Goal: Transaction & Acquisition: Purchase product/service

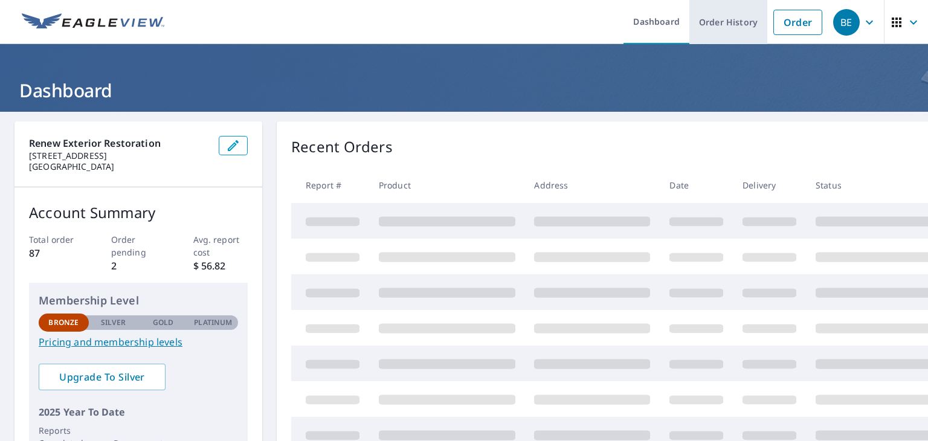
click at [720, 23] on link "Order History" at bounding box center [729, 22] width 78 height 44
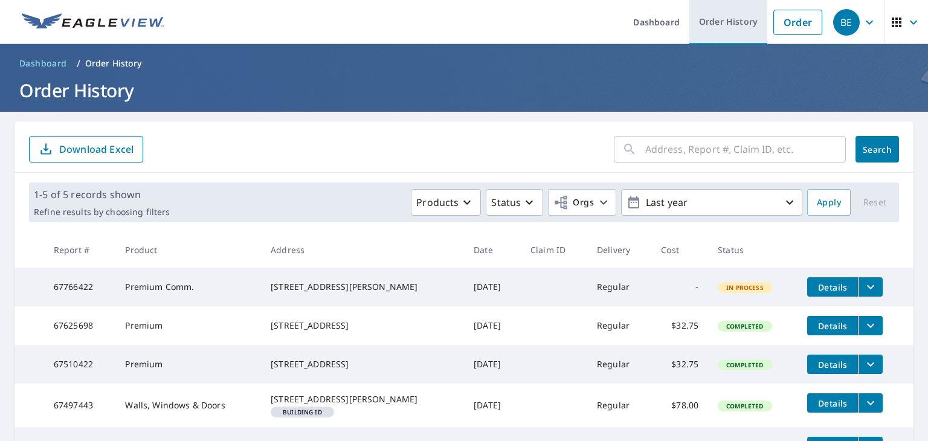
click at [733, 22] on link "Order History" at bounding box center [729, 22] width 78 height 44
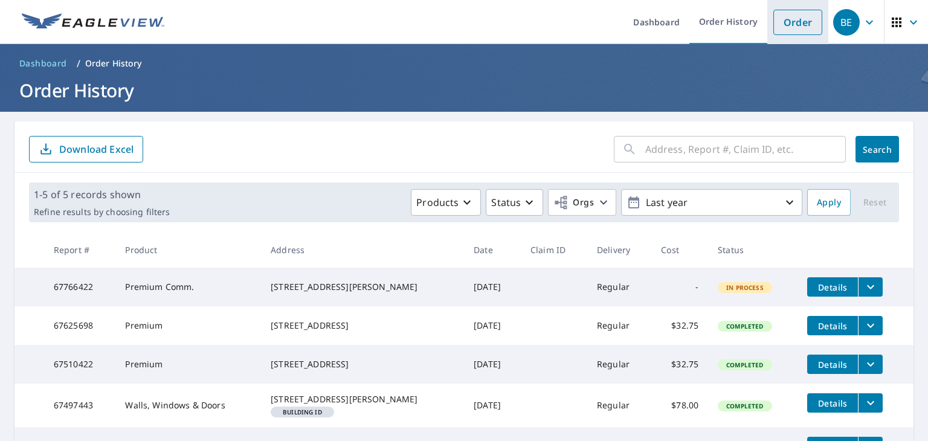
click at [779, 24] on link "Order" at bounding box center [798, 22] width 49 height 25
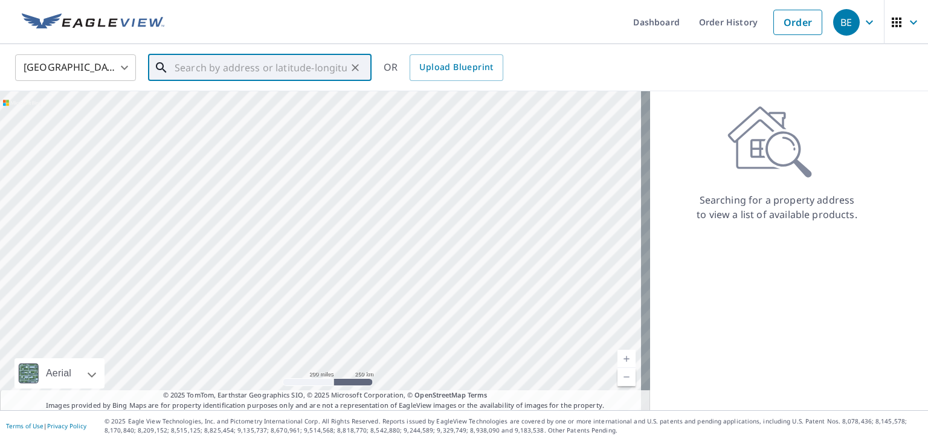
click at [241, 73] on input "text" at bounding box center [261, 68] width 172 height 34
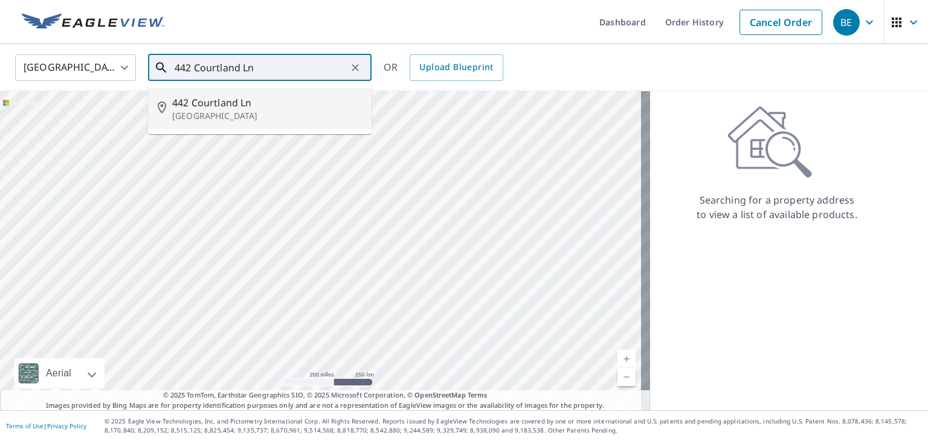
click at [245, 114] on p "[GEOGRAPHIC_DATA]" at bounding box center [267, 116] width 190 height 12
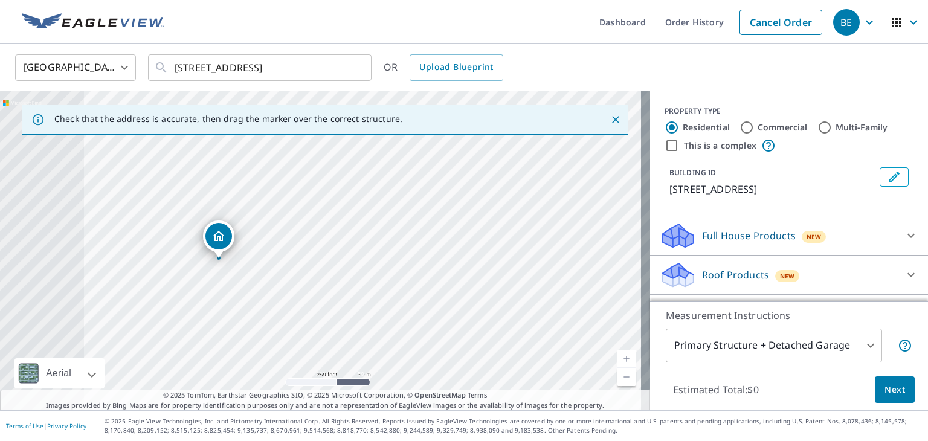
drag, startPoint x: 302, startPoint y: 273, endPoint x: 346, endPoint y: 280, distance: 44.7
click at [346, 280] on div "[STREET_ADDRESS]" at bounding box center [325, 250] width 650 height 319
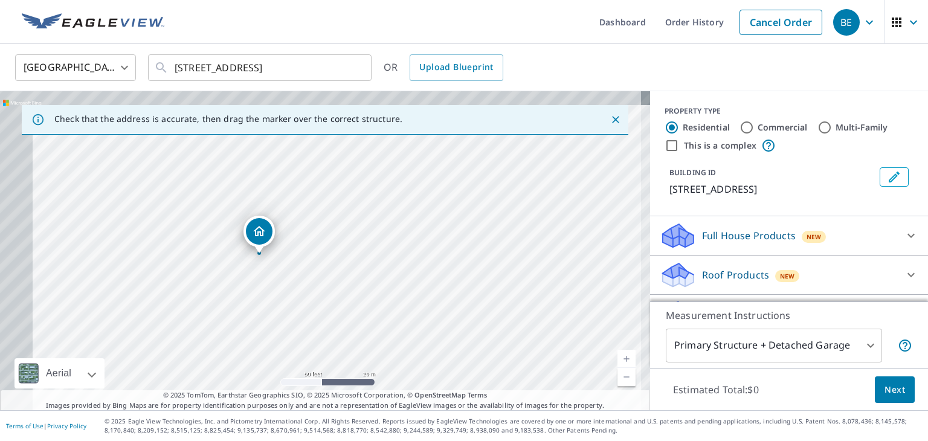
drag, startPoint x: 173, startPoint y: 257, endPoint x: 258, endPoint y: 298, distance: 94.6
click at [258, 298] on div "[STREET_ADDRESS]" at bounding box center [325, 250] width 650 height 319
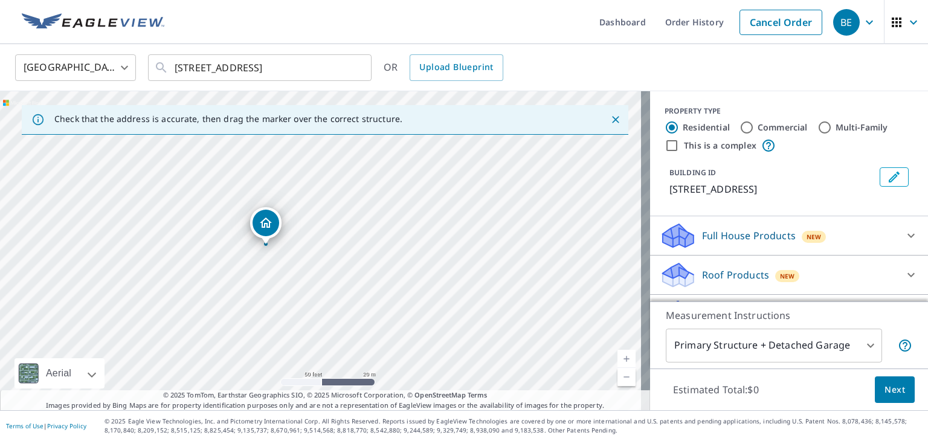
drag, startPoint x: 259, startPoint y: 238, endPoint x: 263, endPoint y: 231, distance: 8.2
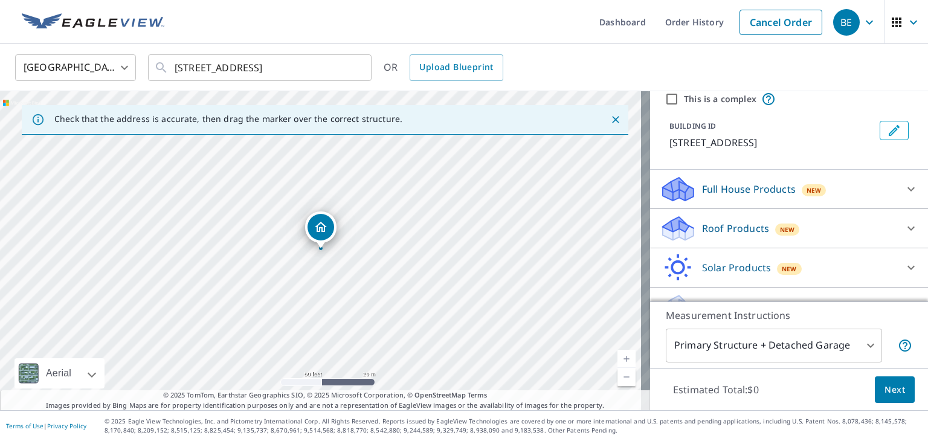
scroll to position [25, 0]
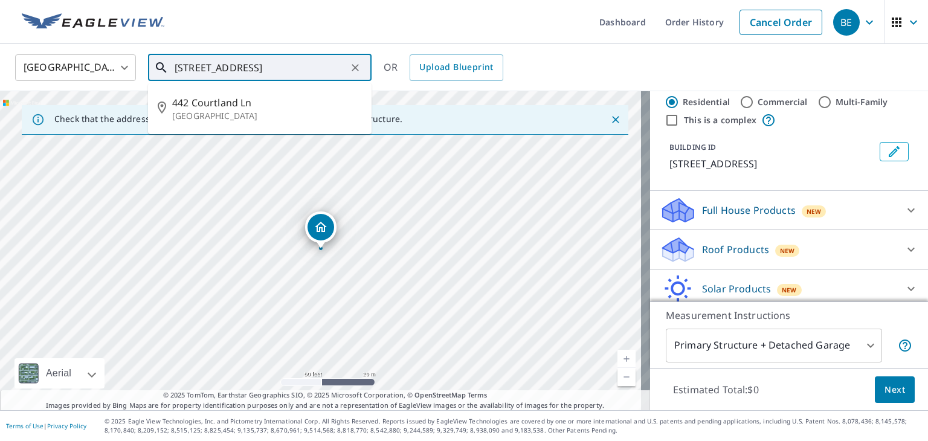
drag, startPoint x: 191, startPoint y: 63, endPoint x: 192, endPoint y: 69, distance: 6.8
click at [191, 65] on input "[STREET_ADDRESS]" at bounding box center [261, 68] width 172 height 34
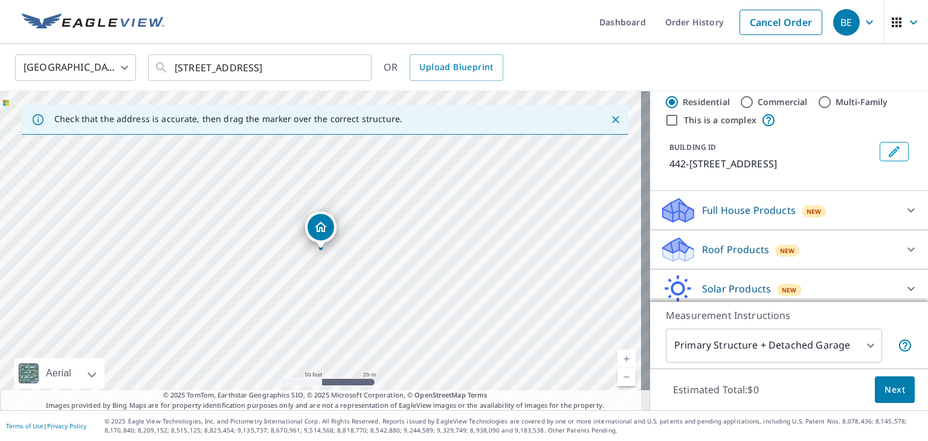
drag, startPoint x: 323, startPoint y: 221, endPoint x: 331, endPoint y: 211, distance: 12.9
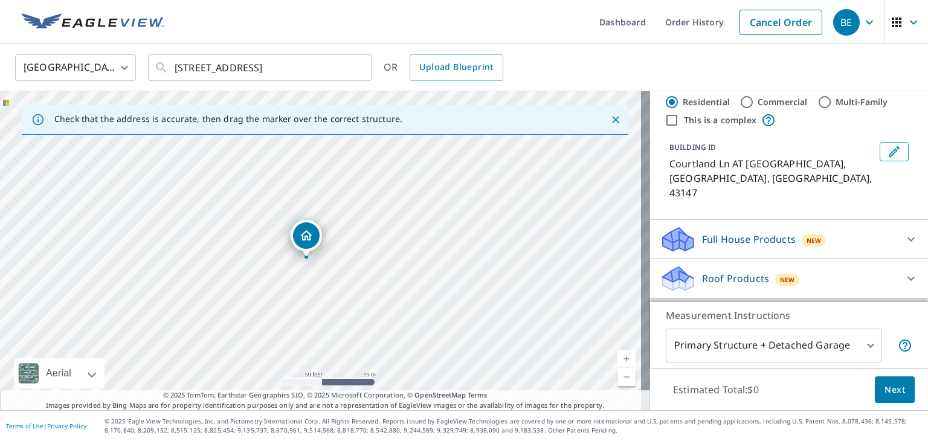
drag, startPoint x: 322, startPoint y: 223, endPoint x: 309, endPoint y: 228, distance: 13.8
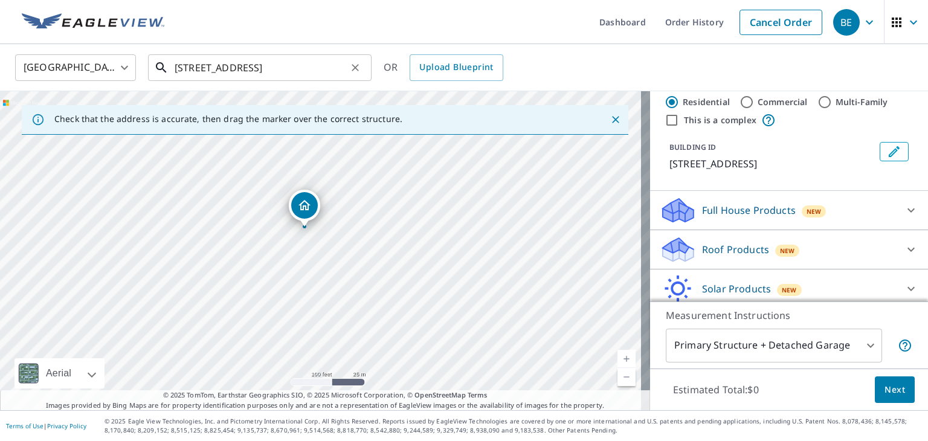
click at [195, 68] on input "[STREET_ADDRESS]" at bounding box center [261, 68] width 172 height 34
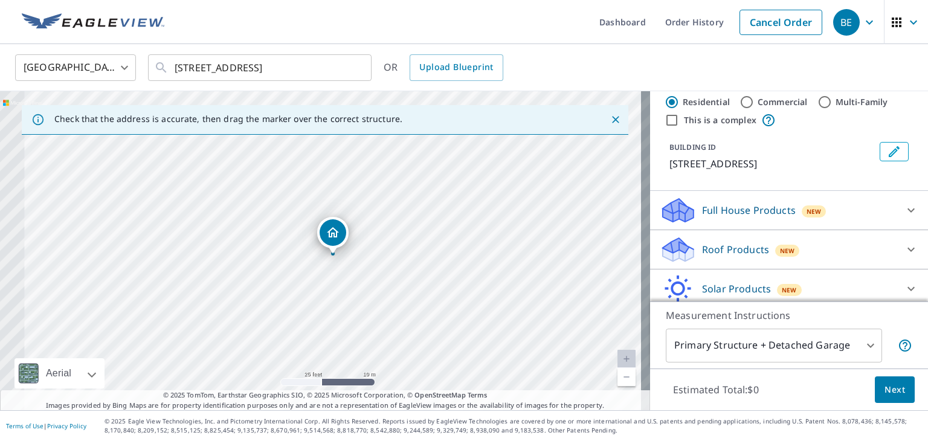
drag, startPoint x: 189, startPoint y: 219, endPoint x: 268, endPoint y: 244, distance: 82.8
click at [268, 244] on div "[STREET_ADDRESS]" at bounding box center [325, 250] width 650 height 319
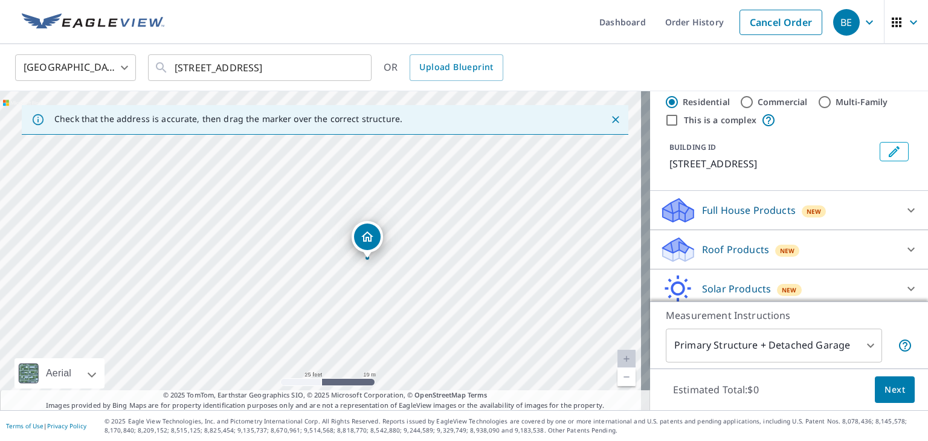
drag, startPoint x: 334, startPoint y: 238, endPoint x: 369, endPoint y: 237, distance: 35.1
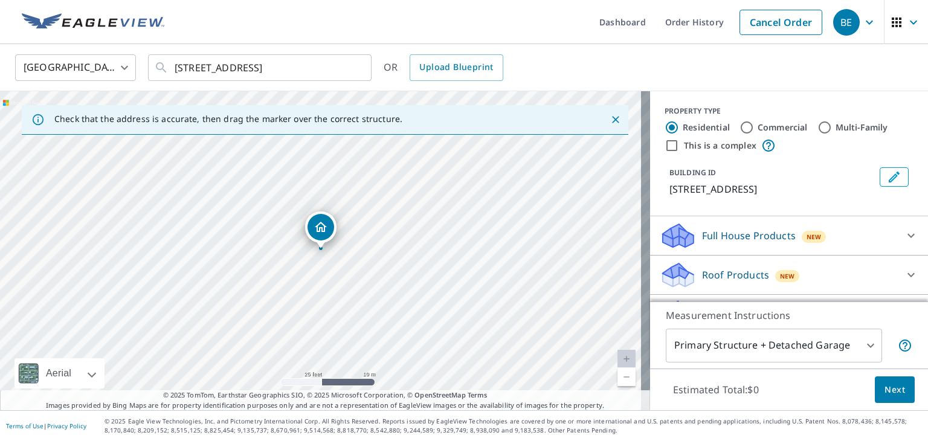
scroll to position [86, 0]
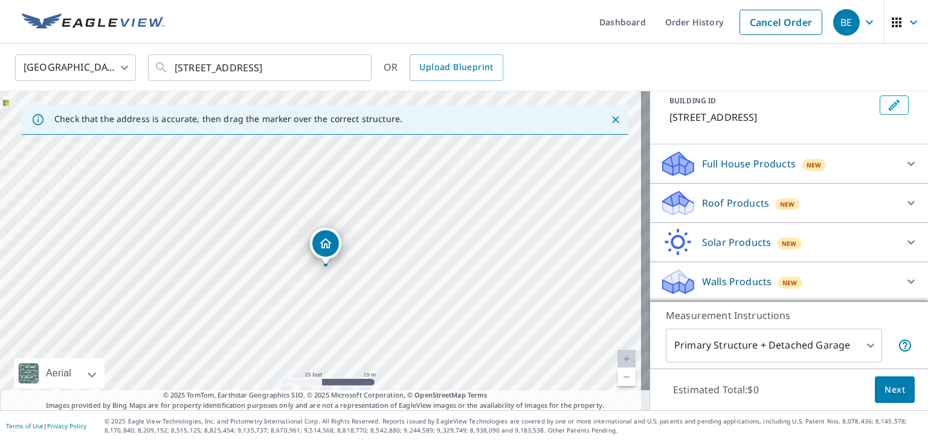
drag, startPoint x: 324, startPoint y: 239, endPoint x: 329, endPoint y: 255, distance: 17.0
click at [193, 67] on input "[STREET_ADDRESS]" at bounding box center [261, 68] width 172 height 34
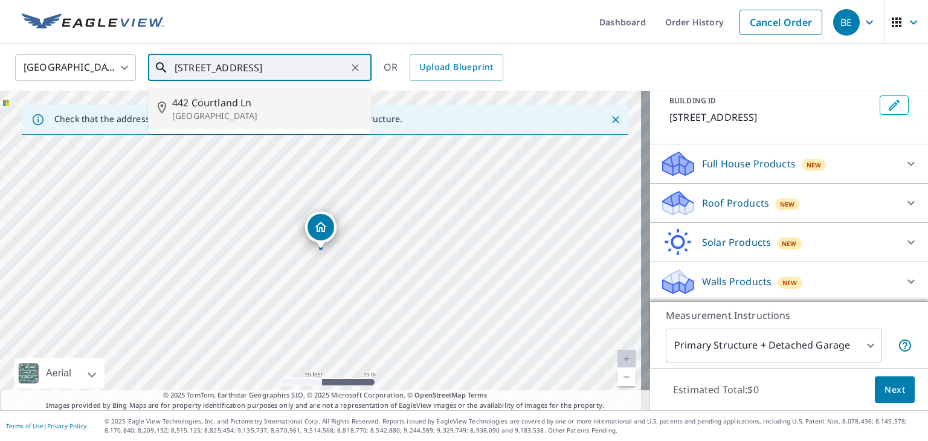
click at [201, 106] on span "442 Courtland Ln" at bounding box center [267, 102] width 190 height 15
type input "[STREET_ADDRESS]"
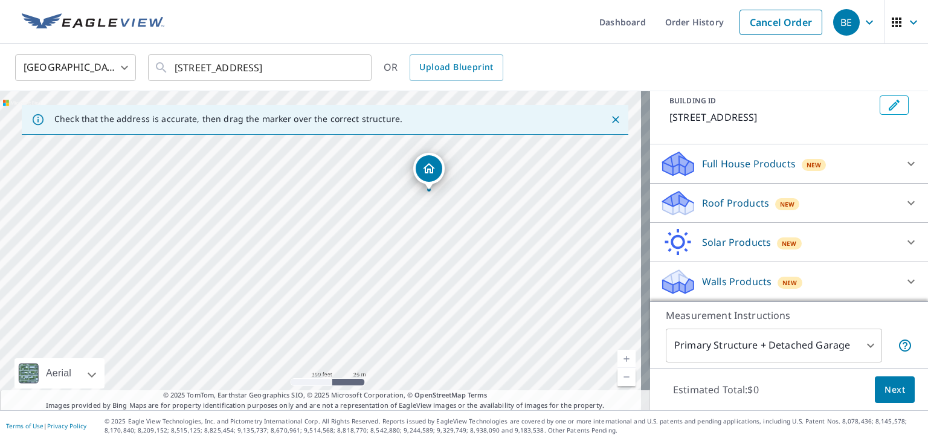
drag, startPoint x: 404, startPoint y: 176, endPoint x: 372, endPoint y: 196, distance: 37.9
drag, startPoint x: 193, startPoint y: 312, endPoint x: 234, endPoint y: 303, distance: 42.2
drag, startPoint x: 353, startPoint y: 267, endPoint x: 392, endPoint y: 312, distance: 60.4
drag, startPoint x: 155, startPoint y: 215, endPoint x: 368, endPoint y: 373, distance: 265.7
click at [368, 373] on div "[STREET_ADDRESS]" at bounding box center [325, 250] width 650 height 319
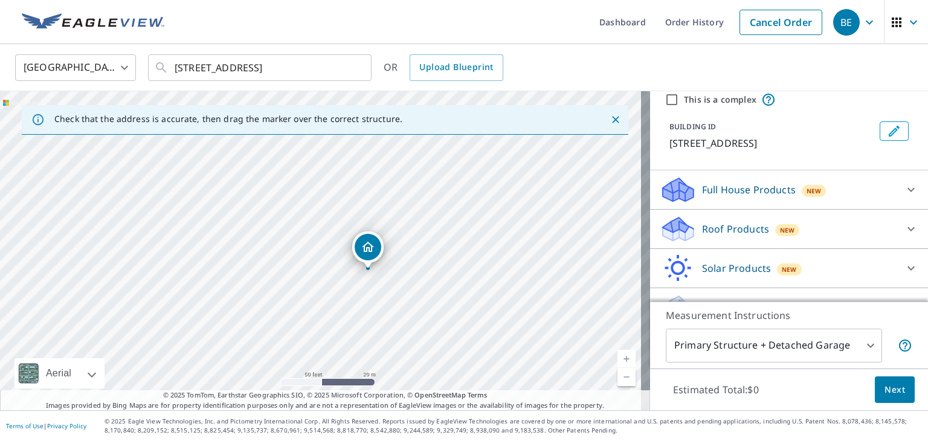
scroll to position [25, 0]
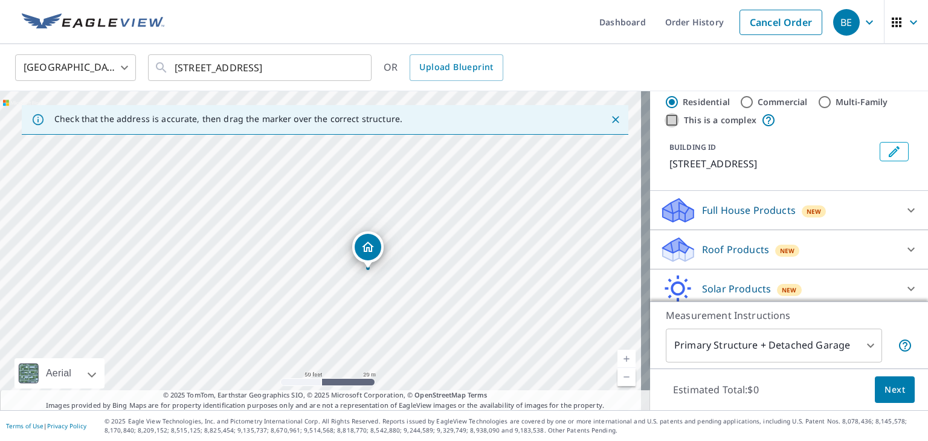
click at [670, 120] on input "This is a complex" at bounding box center [672, 120] width 15 height 15
checkbox input "true"
radio input "false"
radio input "true"
type input "4"
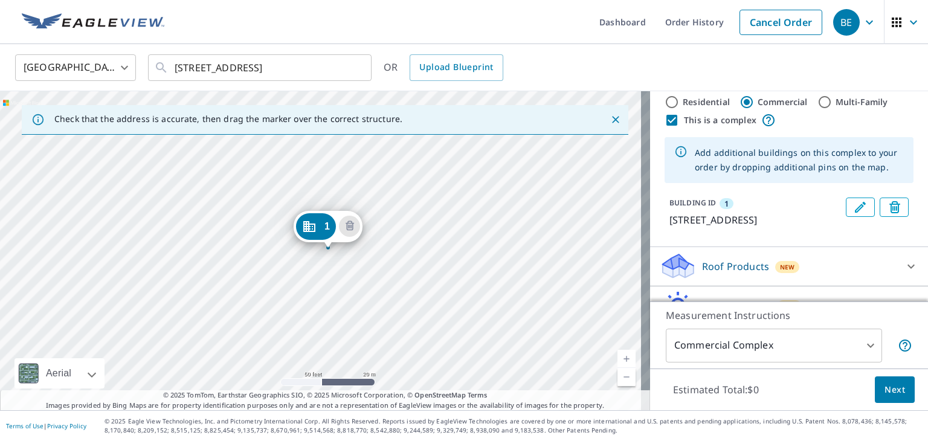
drag, startPoint x: 315, startPoint y: 223, endPoint x: 323, endPoint y: 221, distance: 7.5
click at [288, 239] on div "1 [STREET_ADDRESS]" at bounding box center [320, 230] width 69 height 37
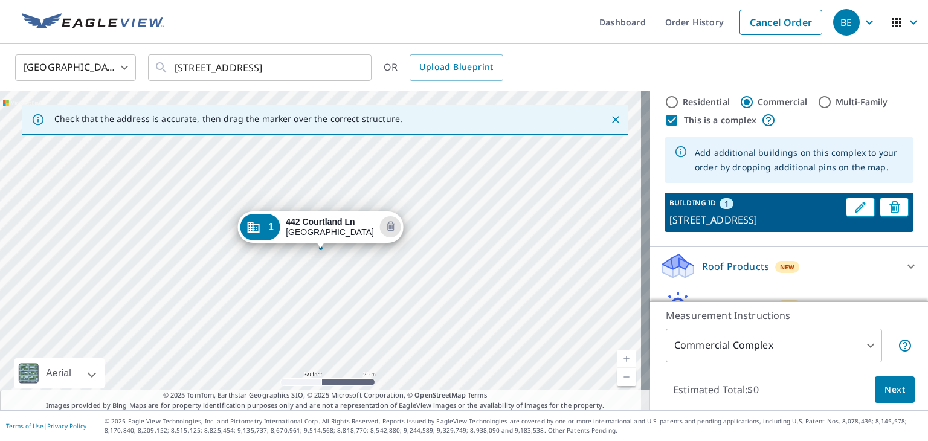
click at [283, 241] on div "1 [STREET_ADDRESS]" at bounding box center [321, 227] width 166 height 31
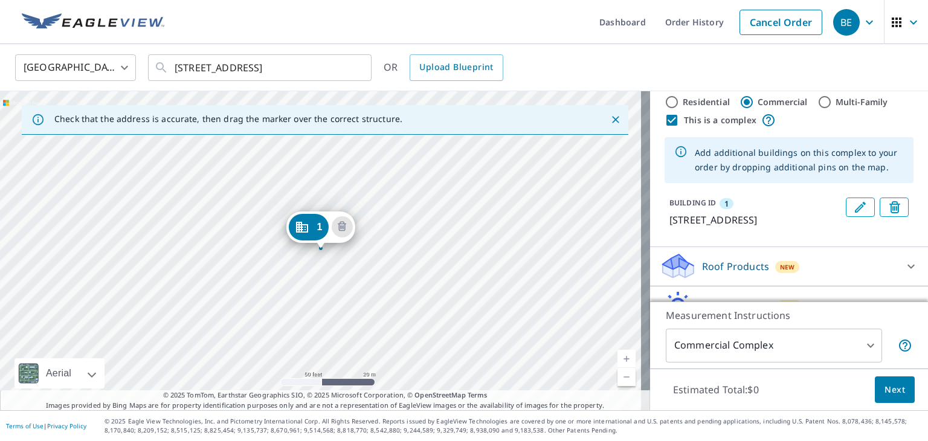
click at [285, 244] on div "1 [STREET_ADDRESS]" at bounding box center [325, 250] width 650 height 319
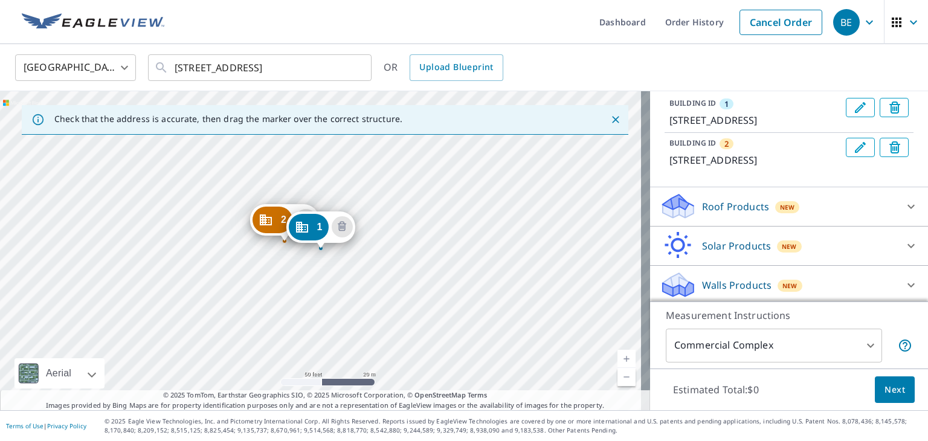
scroll to position [157, 0]
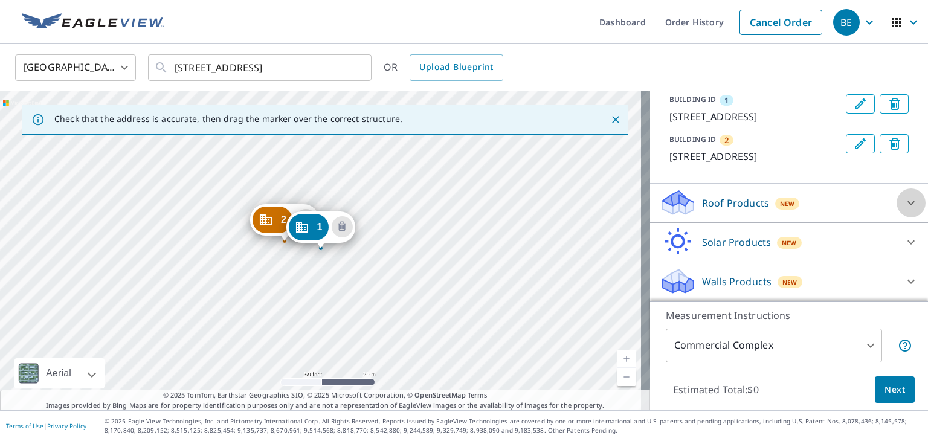
click at [904, 201] on icon at bounding box center [911, 203] width 15 height 15
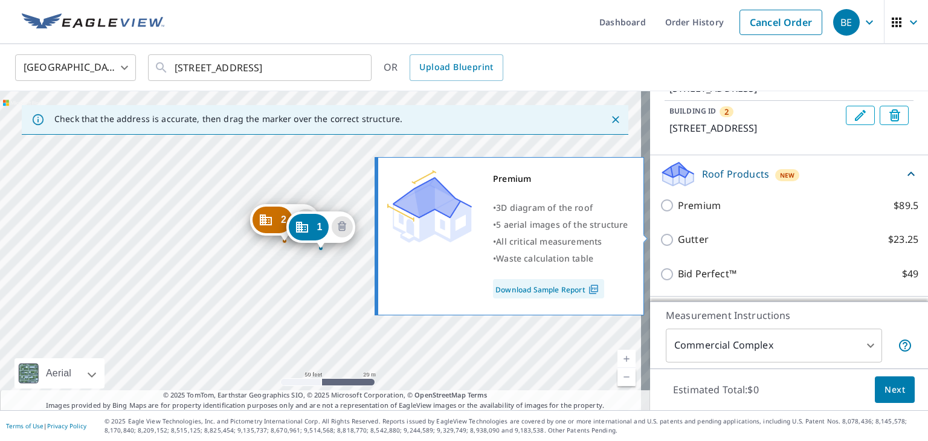
click at [660, 213] on input "Premium $89.5" at bounding box center [669, 205] width 18 height 15
checkbox input "true"
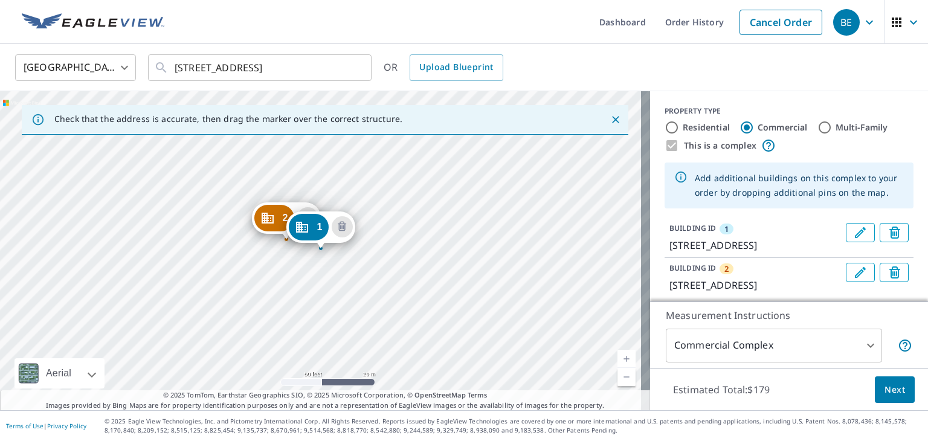
scroll to position [0, 0]
click at [665, 126] on input "Residential" at bounding box center [672, 127] width 15 height 15
radio input "true"
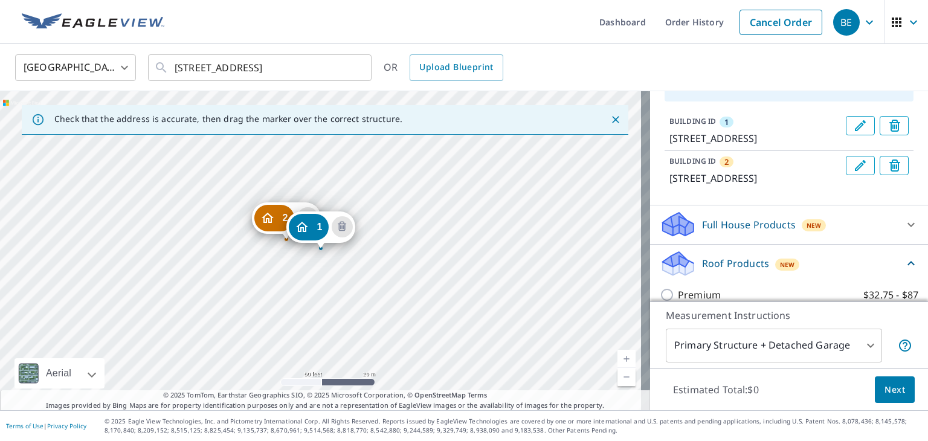
scroll to position [181, 0]
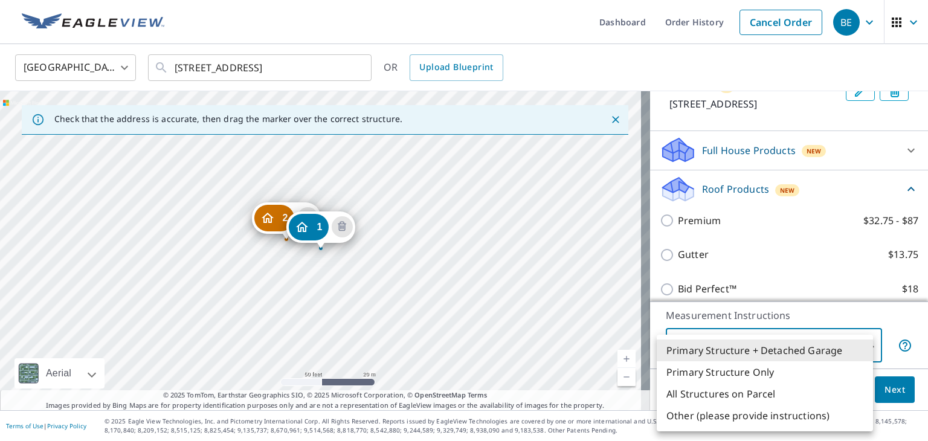
drag, startPoint x: 858, startPoint y: 340, endPoint x: 852, endPoint y: 340, distance: 6.1
click at [854, 340] on body "BE BE Dashboard Order History Cancel Order BE [GEOGRAPHIC_DATA] US ​ [STREET_AD…" at bounding box center [464, 220] width 928 height 441
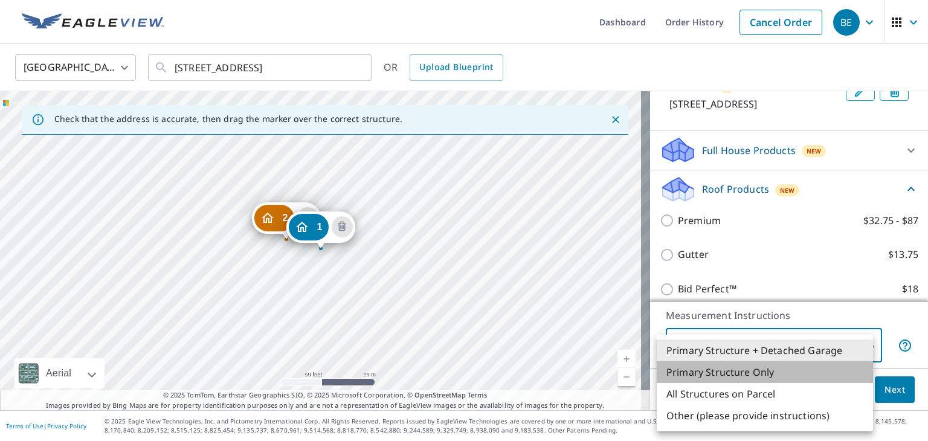
click at [772, 370] on li "Primary Structure Only" at bounding box center [765, 372] width 216 height 22
type input "2"
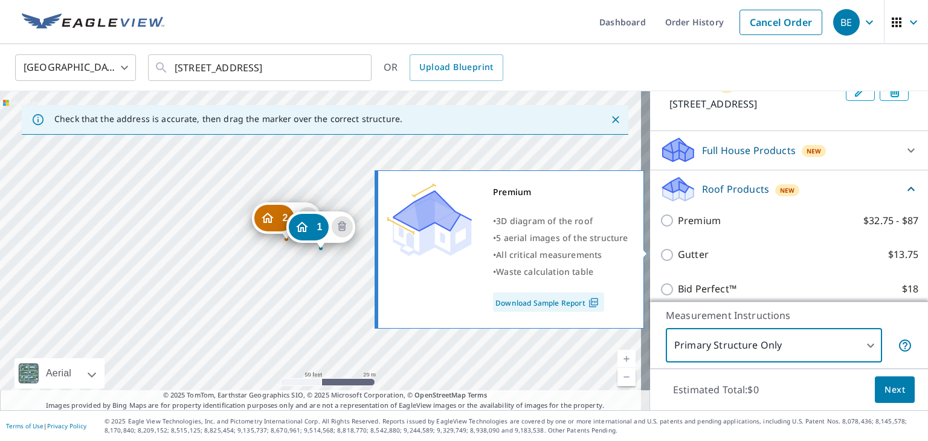
click at [664, 228] on input "Premium $32.75 - $87" at bounding box center [669, 220] width 18 height 15
checkbox input "true"
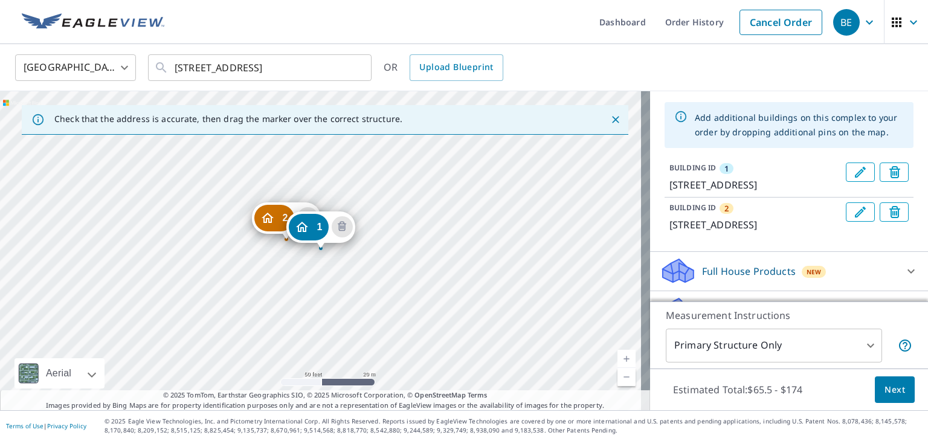
scroll to position [0, 0]
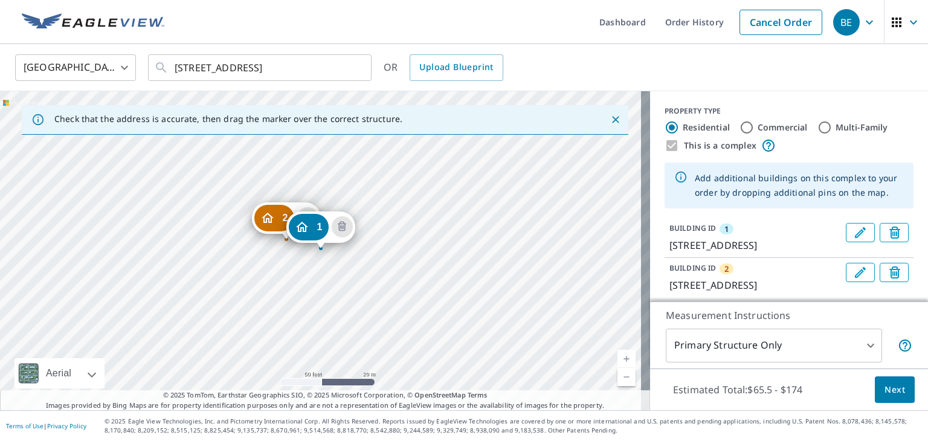
click at [665, 141] on div "This is a complex" at bounding box center [789, 145] width 249 height 15
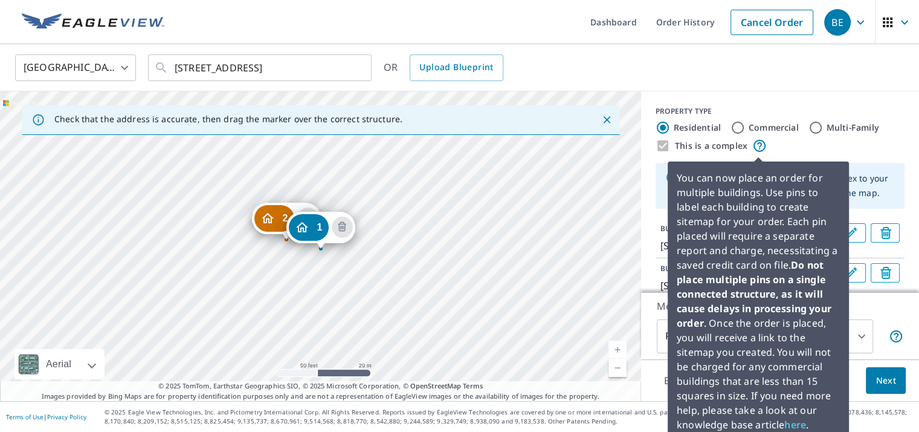
click at [757, 143] on icon at bounding box center [760, 146] width 12 height 12
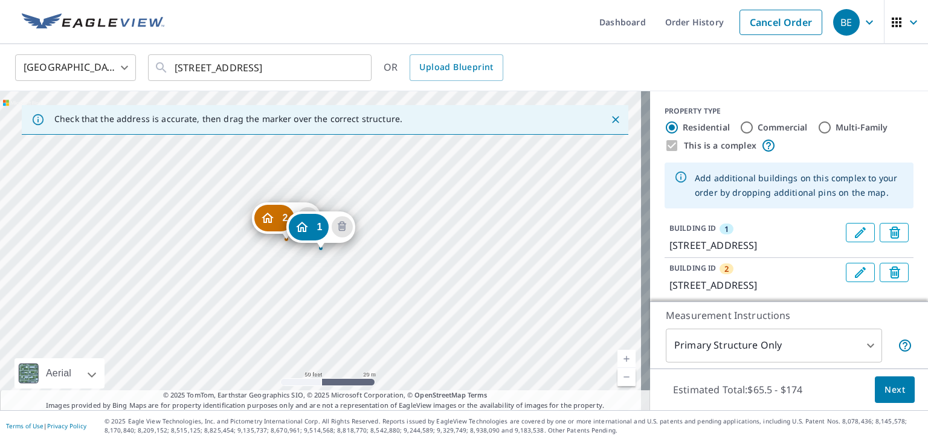
click at [688, 146] on label "This is a complex" at bounding box center [720, 146] width 73 height 12
click at [690, 143] on label "This is a complex" at bounding box center [720, 146] width 73 height 12
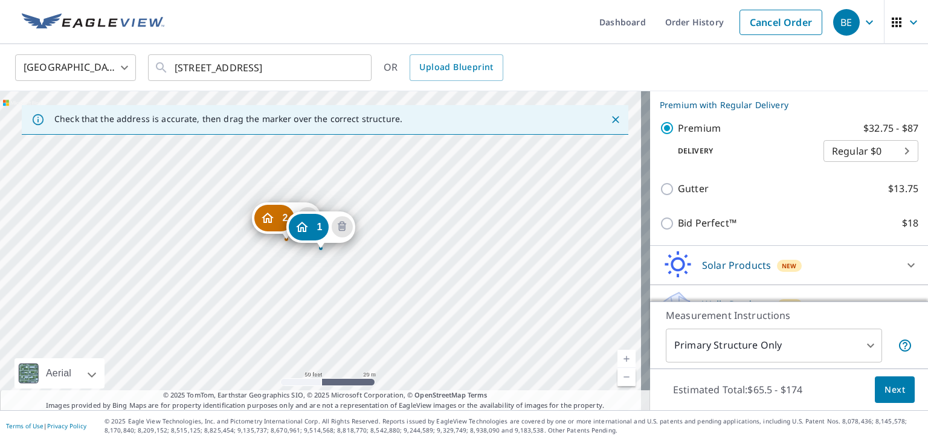
scroll to position [343, 0]
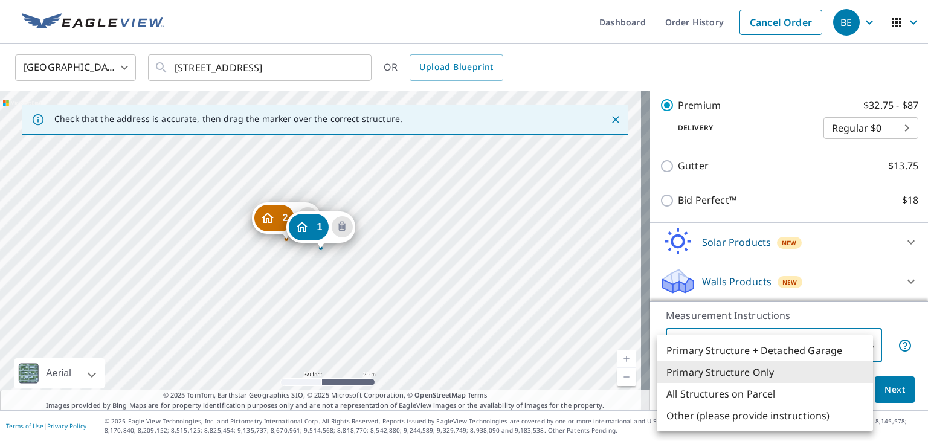
drag, startPoint x: 862, startPoint y: 342, endPoint x: 836, endPoint y: 345, distance: 26.2
click at [860, 342] on body "BE BE Dashboard Order History Cancel Order BE [GEOGRAPHIC_DATA] US ​ [STREET_AD…" at bounding box center [464, 220] width 928 height 441
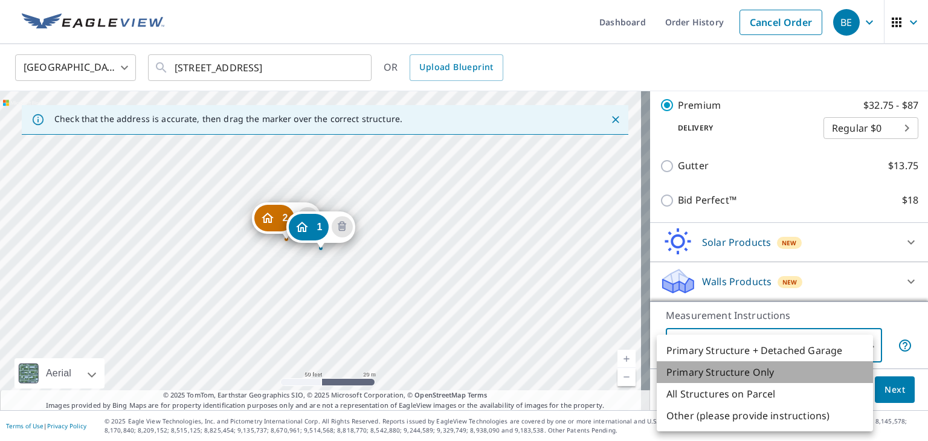
click at [754, 373] on li "Primary Structure Only" at bounding box center [765, 372] width 216 height 22
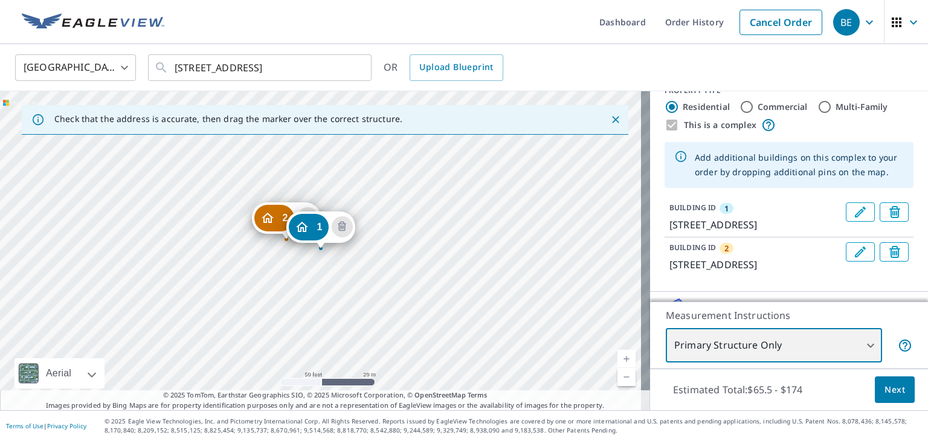
scroll to position [0, 0]
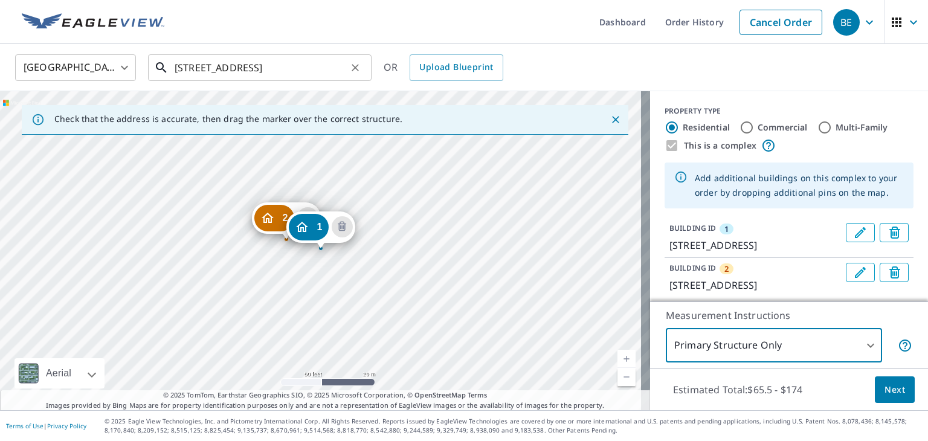
click at [194, 66] on input "[STREET_ADDRESS]" at bounding box center [261, 68] width 172 height 34
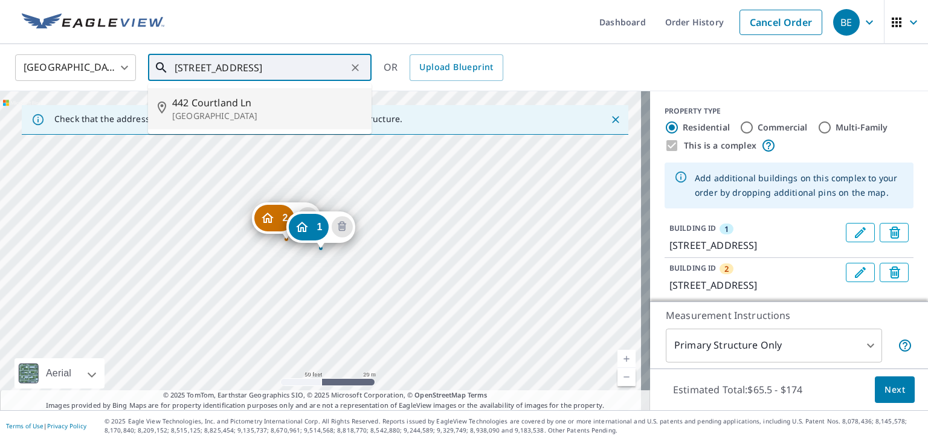
click at [193, 66] on input "[STREET_ADDRESS]" at bounding box center [261, 68] width 172 height 34
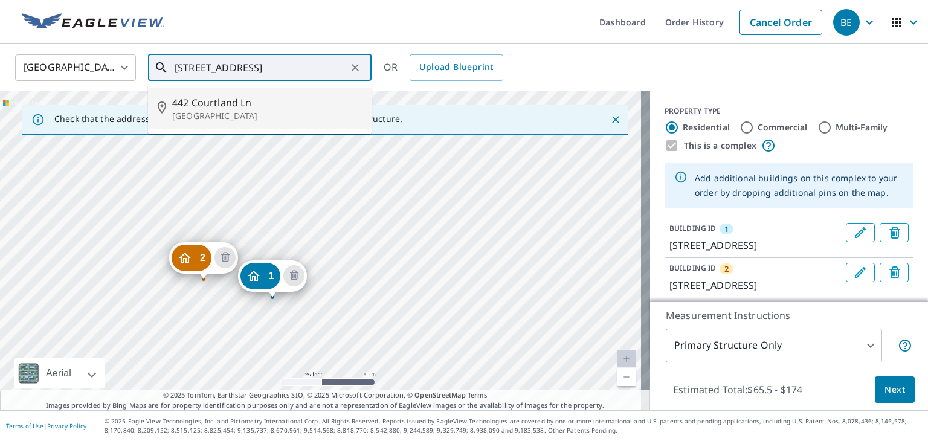
drag, startPoint x: 367, startPoint y: 254, endPoint x: 387, endPoint y: 307, distance: 56.8
click at [468, 278] on div "2 [STREET_ADDRESS] 1 [STREET_ADDRESS]" at bounding box center [325, 250] width 650 height 319
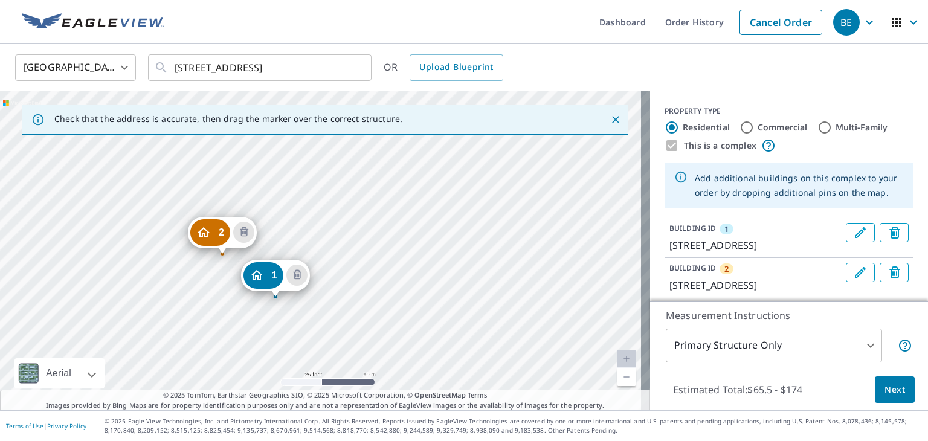
drag, startPoint x: 206, startPoint y: 276, endPoint x: 224, endPoint y: 254, distance: 27.5
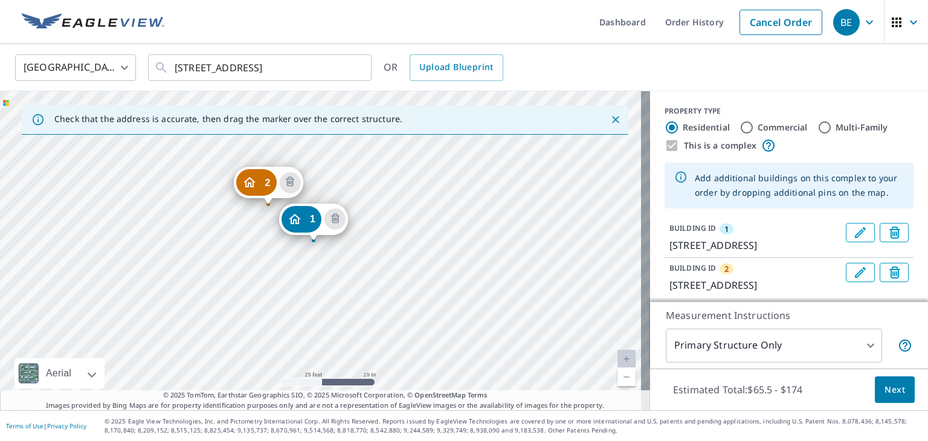
drag, startPoint x: 320, startPoint y: 246, endPoint x: 259, endPoint y: 228, distance: 63.7
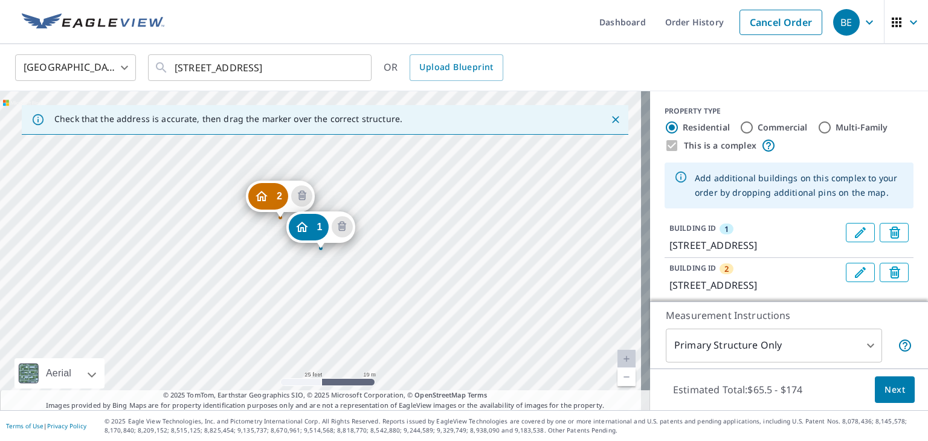
drag, startPoint x: 276, startPoint y: 211, endPoint x: 279, endPoint y: 216, distance: 6.2
click at [665, 143] on div "This is a complex" at bounding box center [789, 145] width 249 height 15
click at [743, 123] on input "Commercial" at bounding box center [747, 127] width 15 height 15
radio input "true"
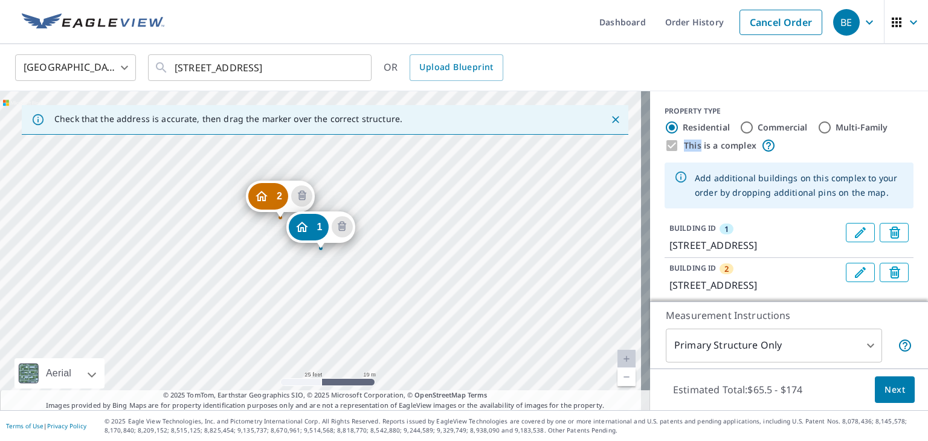
type input "4"
click at [665, 140] on div "This is a complex" at bounding box center [789, 145] width 249 height 15
click at [665, 121] on input "Residential" at bounding box center [672, 127] width 15 height 15
radio input "true"
type input "1"
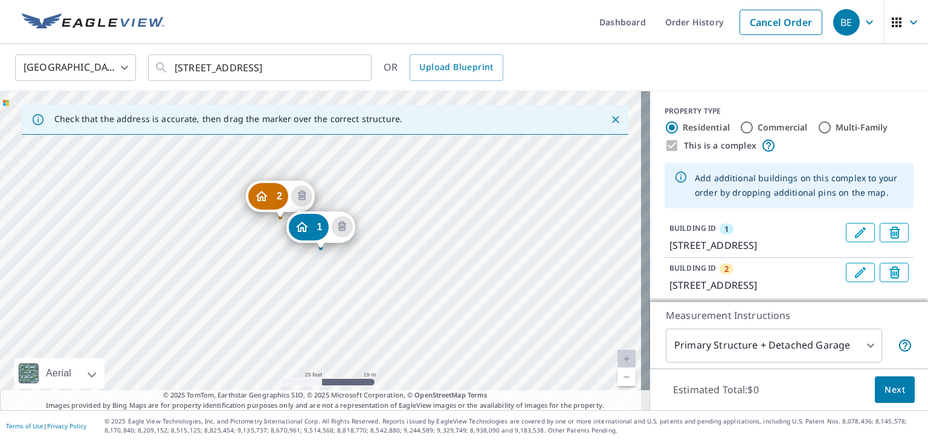
click at [669, 143] on div "This is a complex" at bounding box center [789, 145] width 249 height 15
click at [670, 143] on div "This is a complex" at bounding box center [789, 145] width 249 height 15
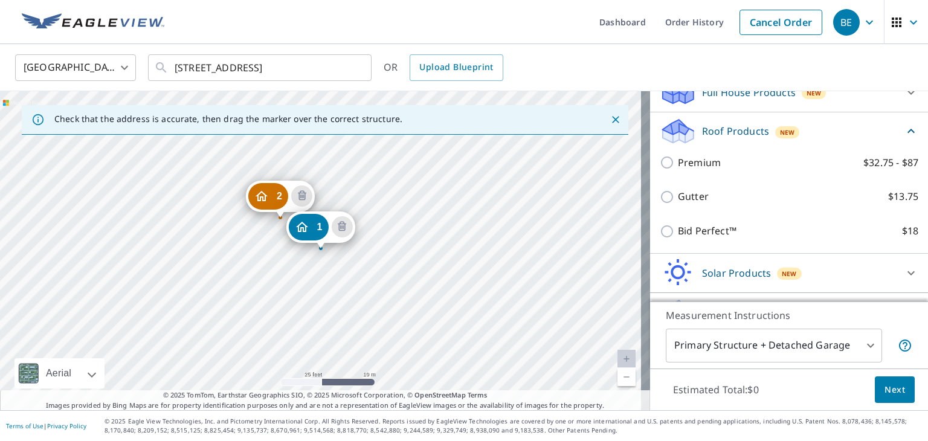
scroll to position [242, 0]
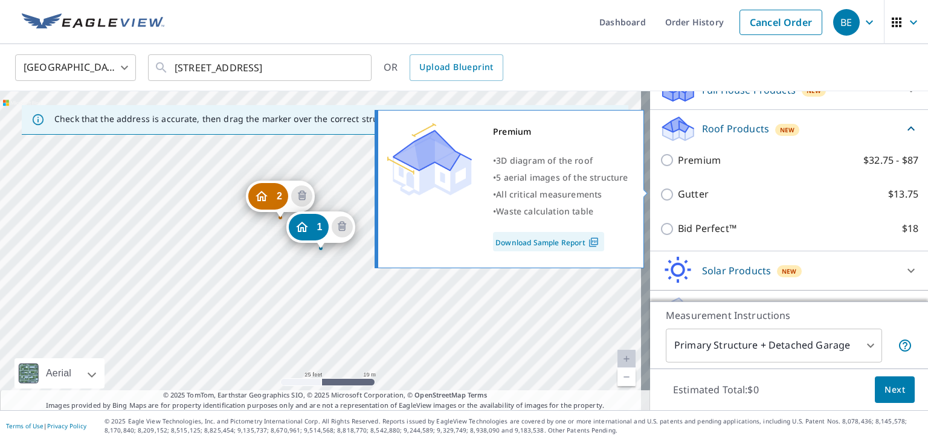
click at [660, 167] on input "Premium $32.75 - $87" at bounding box center [669, 160] width 18 height 15
checkbox input "true"
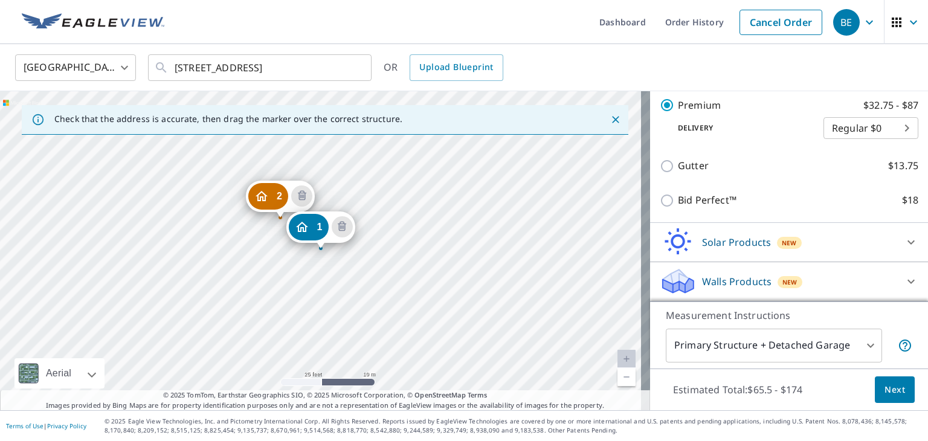
scroll to position [343, 0]
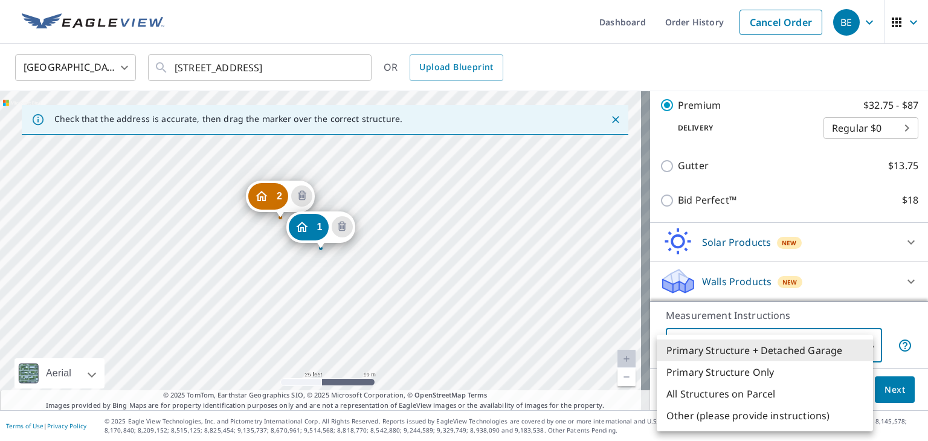
drag, startPoint x: 853, startPoint y: 342, endPoint x: 842, endPoint y: 342, distance: 10.3
click at [851, 342] on body "BE BE Dashboard Order History Cancel Order BE [GEOGRAPHIC_DATA] US ​ [STREET_AD…" at bounding box center [464, 220] width 928 height 441
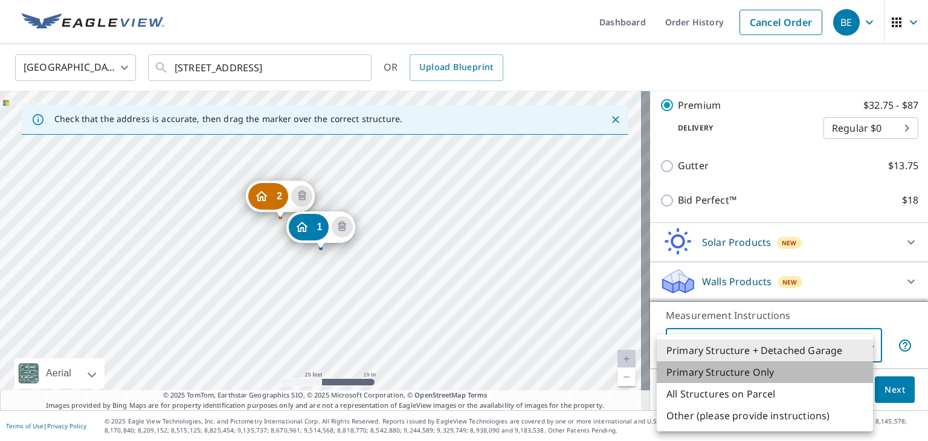
click at [761, 374] on li "Primary Structure Only" at bounding box center [765, 372] width 216 height 22
type input "2"
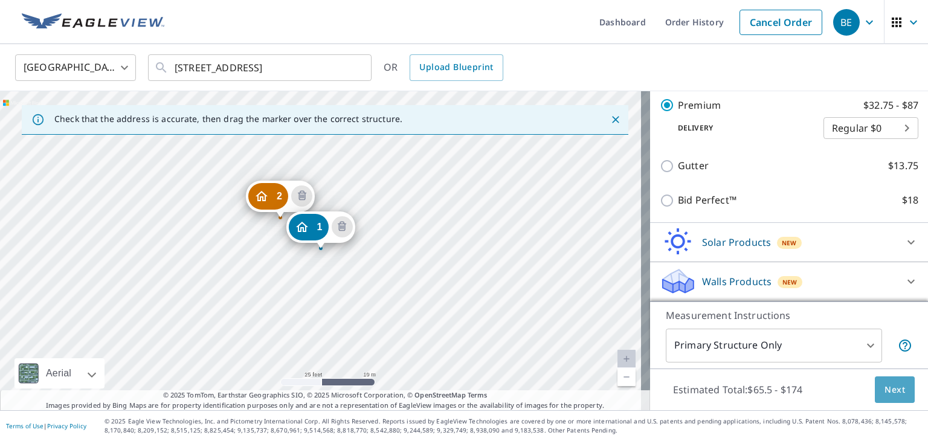
click at [885, 389] on span "Next" at bounding box center [895, 390] width 21 height 15
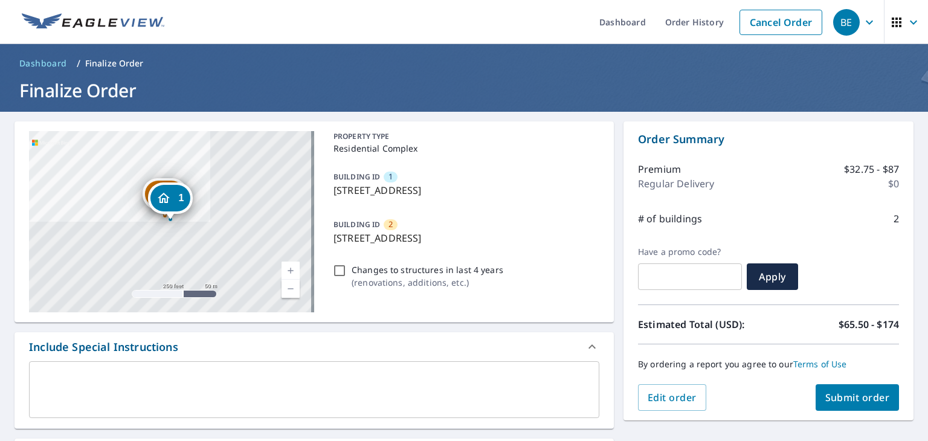
click at [846, 398] on span "Submit order" at bounding box center [858, 397] width 65 height 13
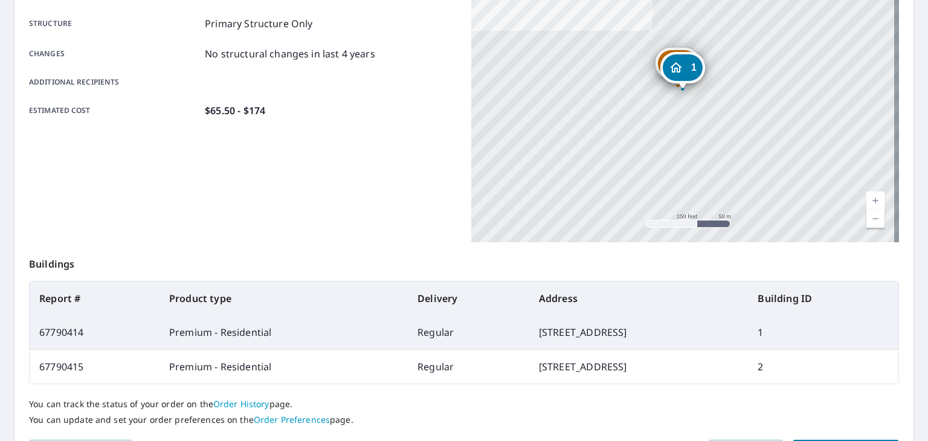
scroll to position [242, 0]
